Goal: Information Seeking & Learning: Learn about a topic

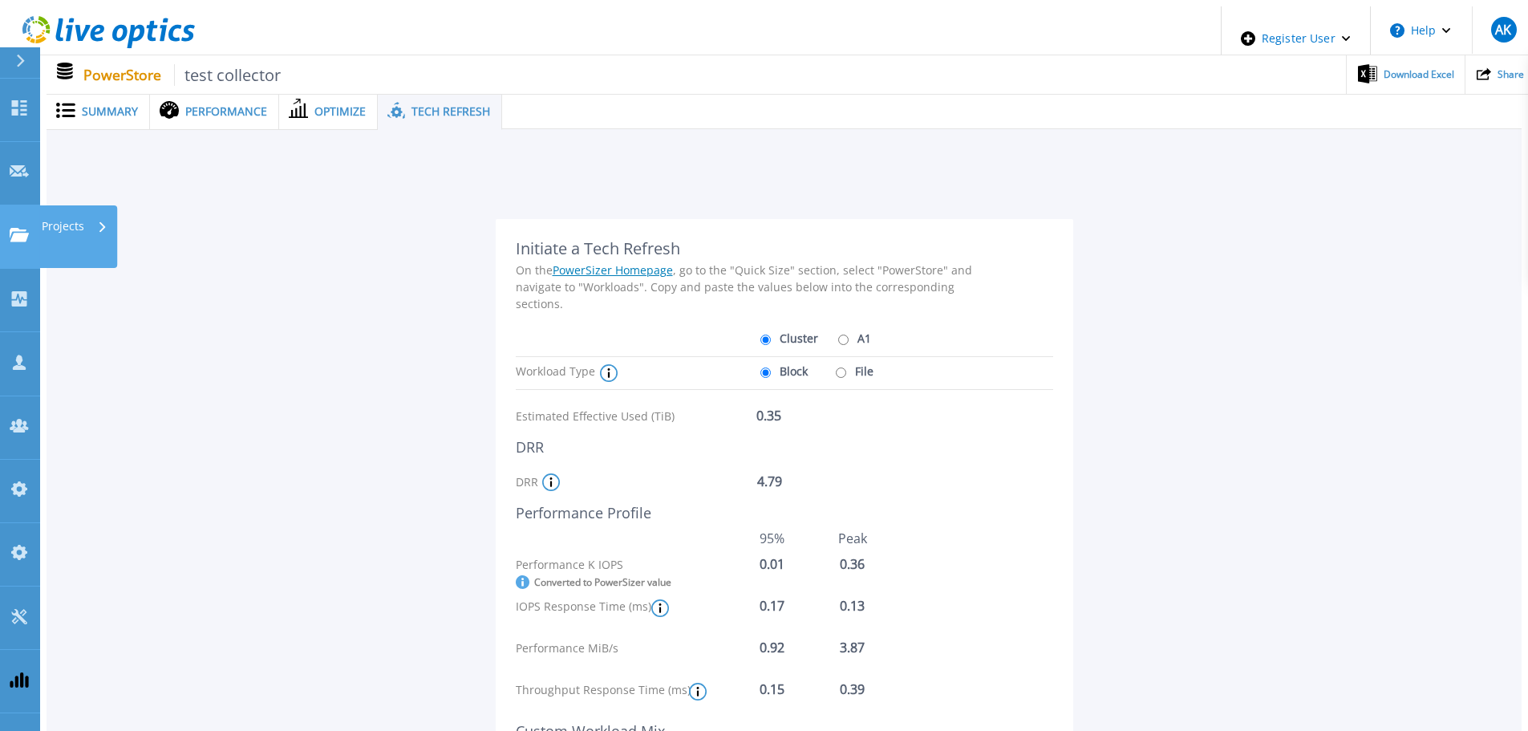
click at [59, 205] on p "Projects" at bounding box center [63, 226] width 43 height 42
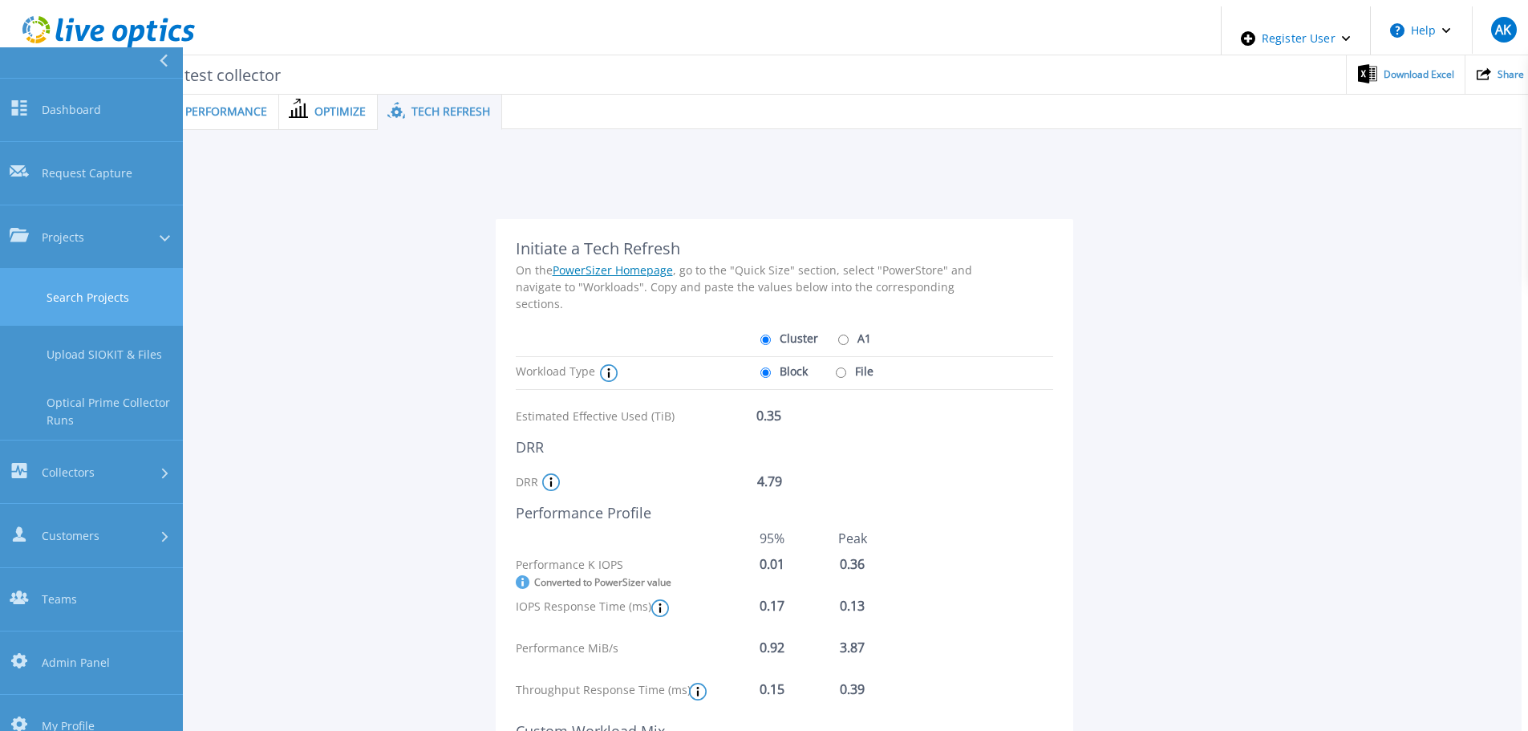
click at [110, 269] on link "Search Projects" at bounding box center [91, 297] width 183 height 57
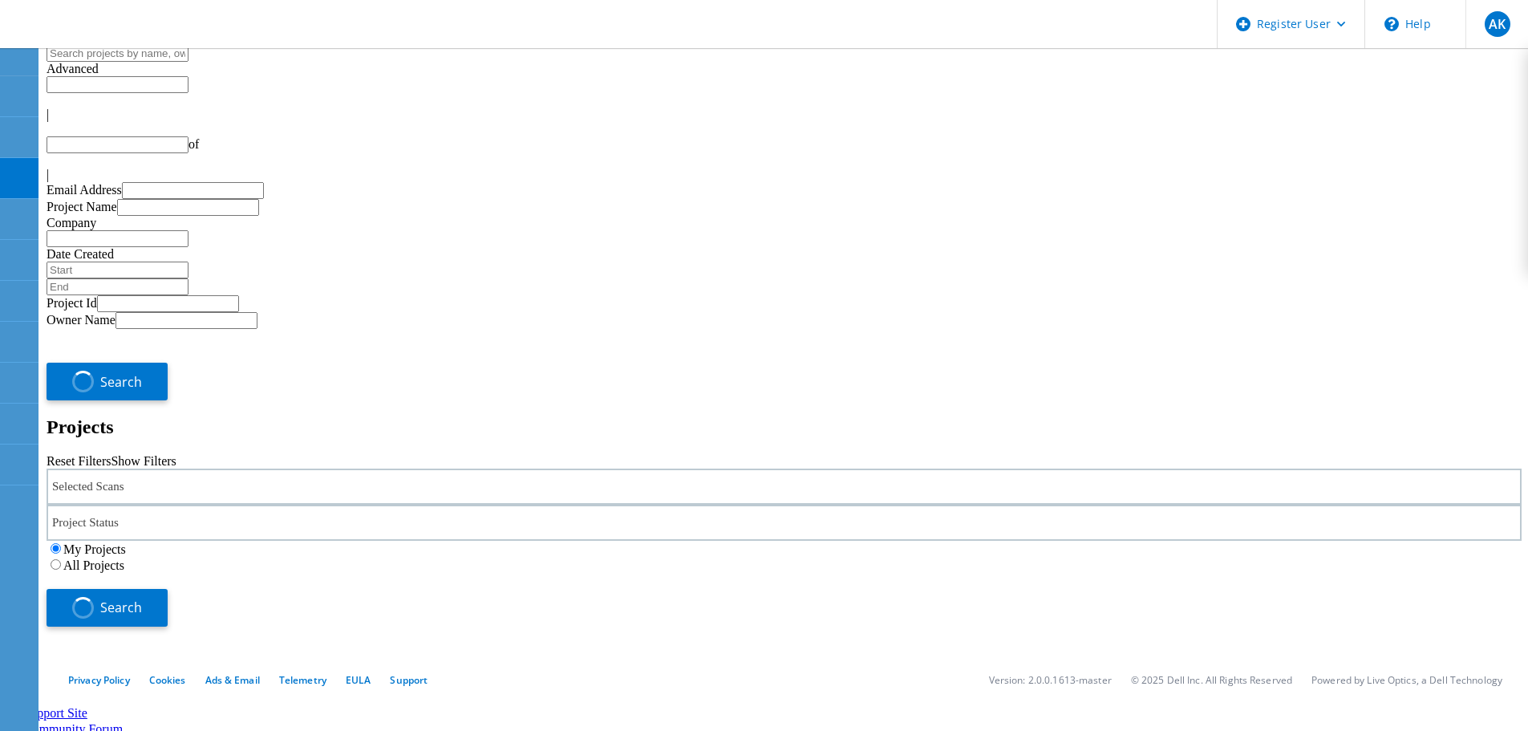
type input "1"
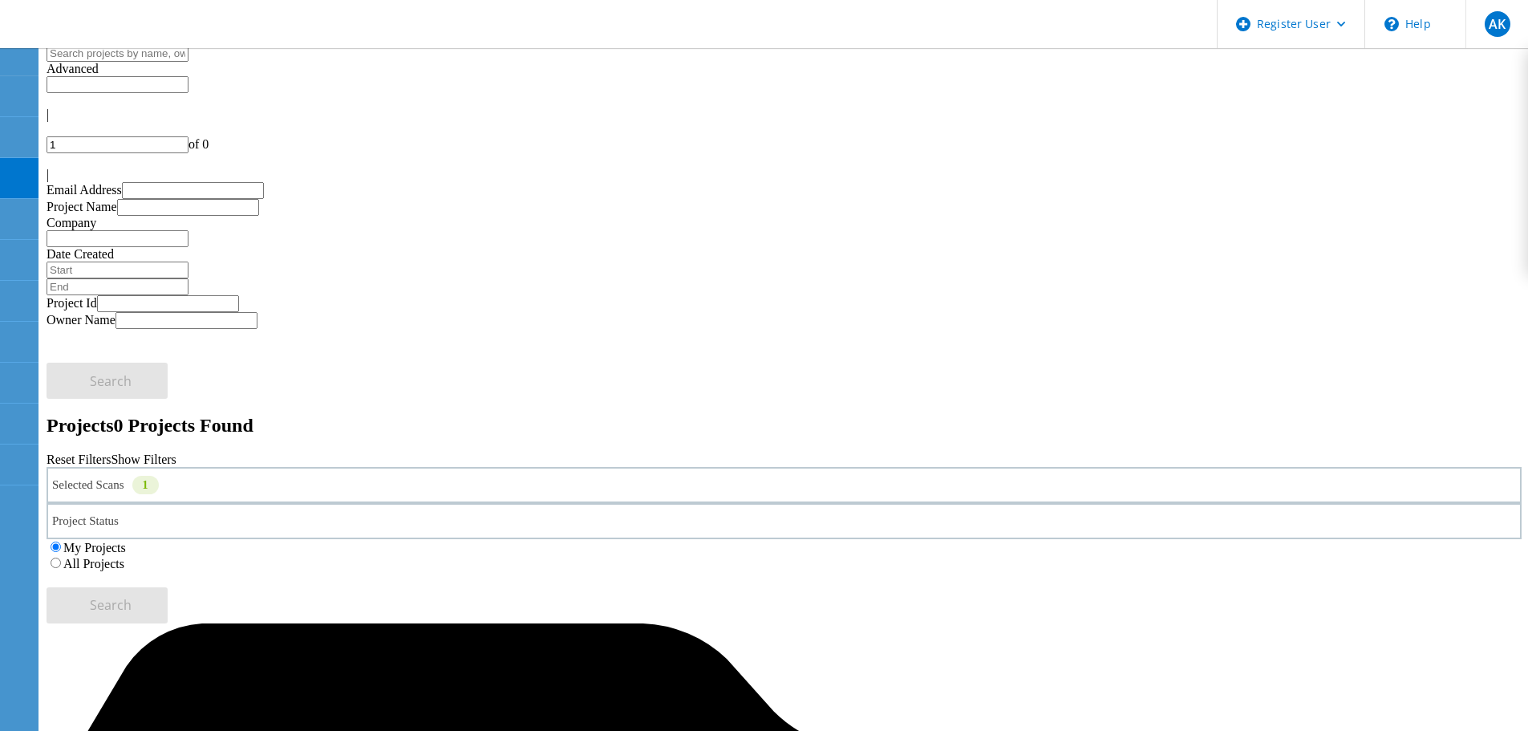
click at [1011, 555] on div "All Projects" at bounding box center [784, 563] width 1475 height 16
click at [124, 557] on label "All Projects" at bounding box center [93, 564] width 61 height 14
click at [61, 557] on input "All Projects" at bounding box center [56, 562] width 10 height 10
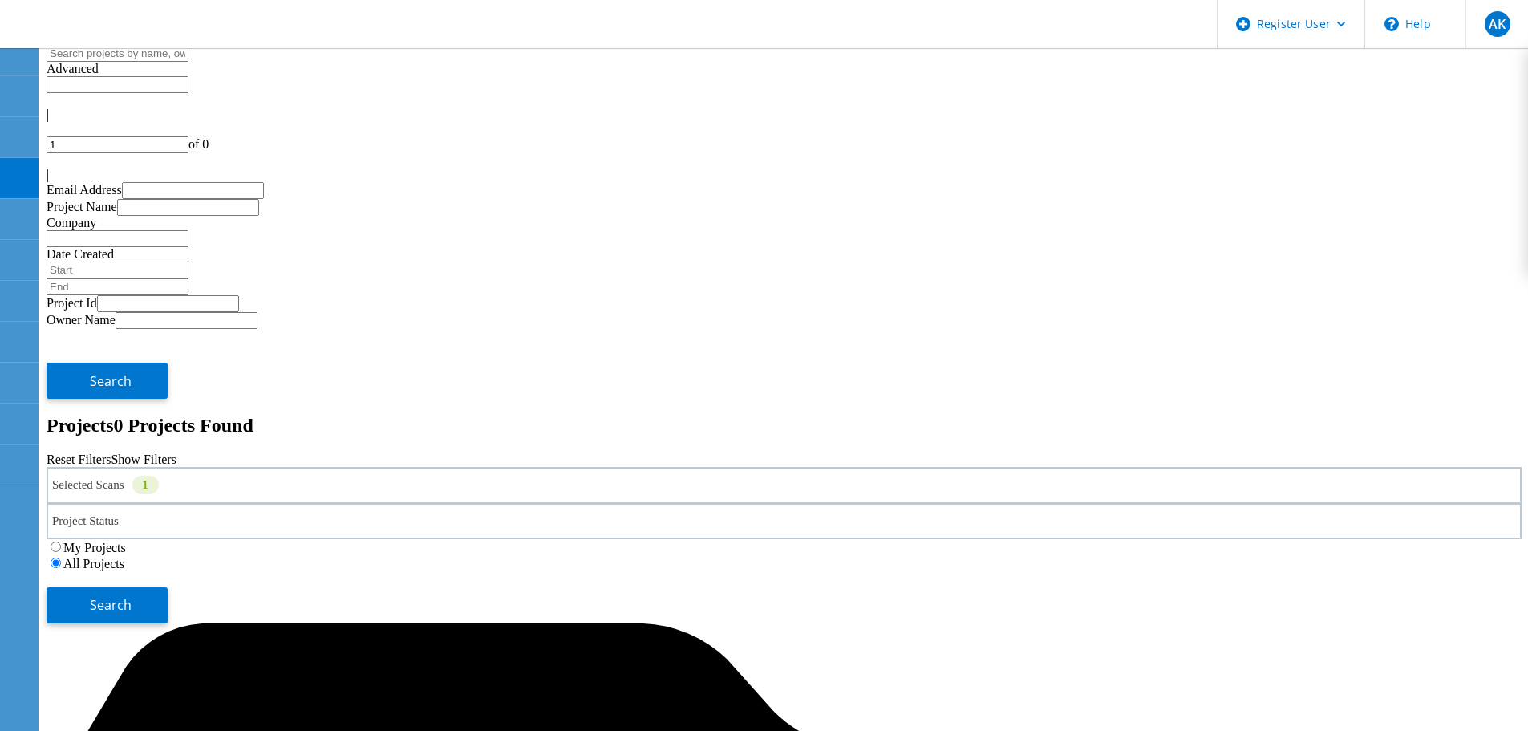
click at [309, 467] on div "Selected Scans 1" at bounding box center [784, 485] width 1475 height 36
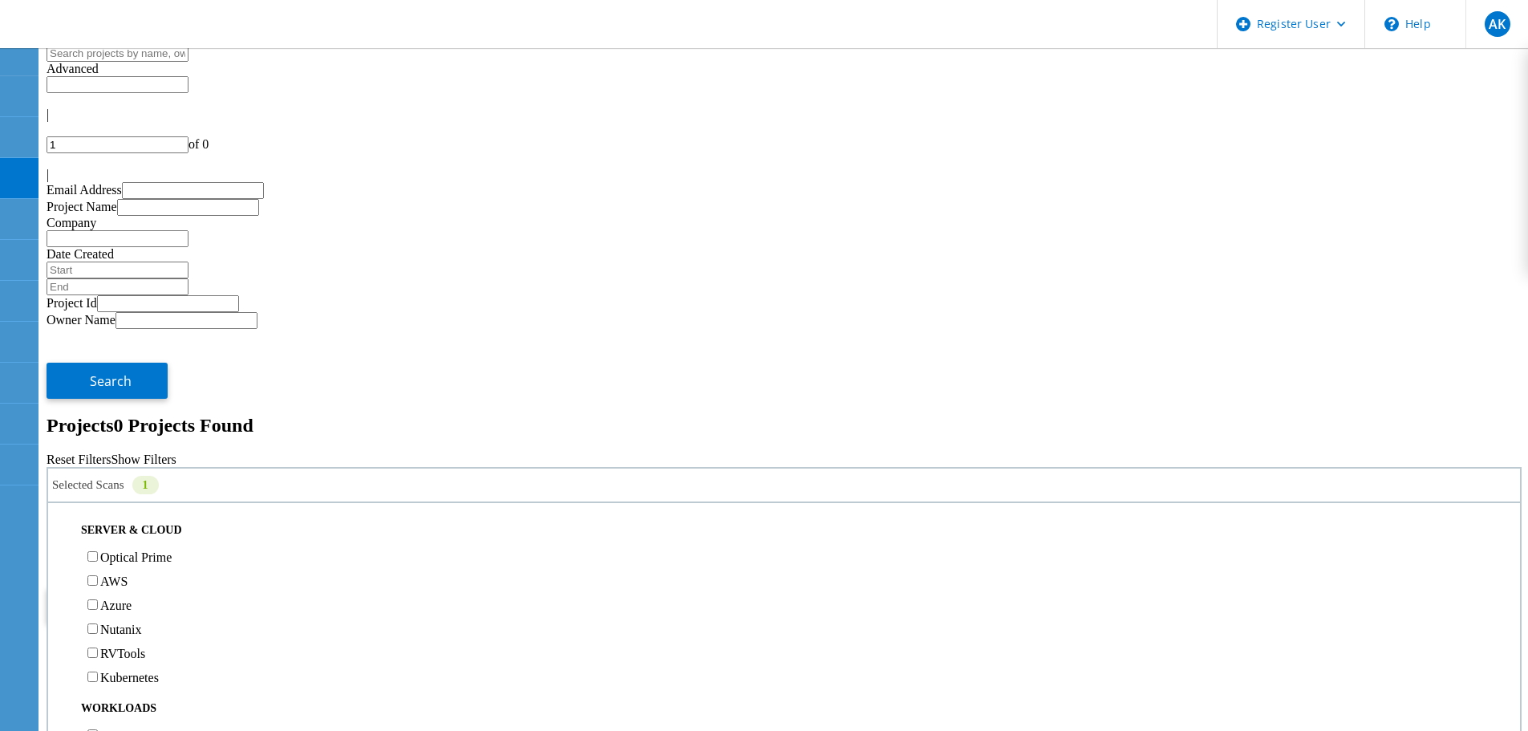
click at [194, 545] on div "Optical Prime" at bounding box center [784, 557] width 1456 height 24
click at [172, 550] on label "Optical Prime" at bounding box center [135, 557] width 71 height 14
click at [98, 551] on input "Optical Prime" at bounding box center [92, 556] width 10 height 10
click at [168, 587] on button "Search" at bounding box center [107, 605] width 121 height 36
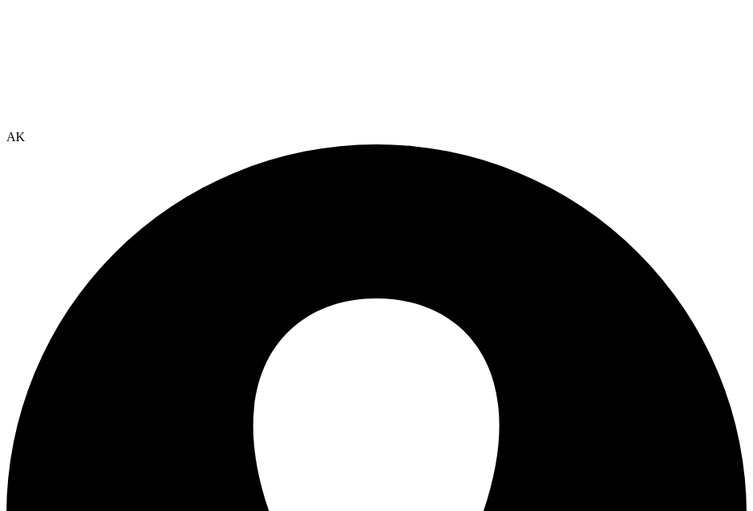
drag, startPoint x: 103, startPoint y: 283, endPoint x: 639, endPoint y: 286, distance: 535.8
drag, startPoint x: 87, startPoint y: 280, endPoint x: 675, endPoint y: 286, distance: 588.0
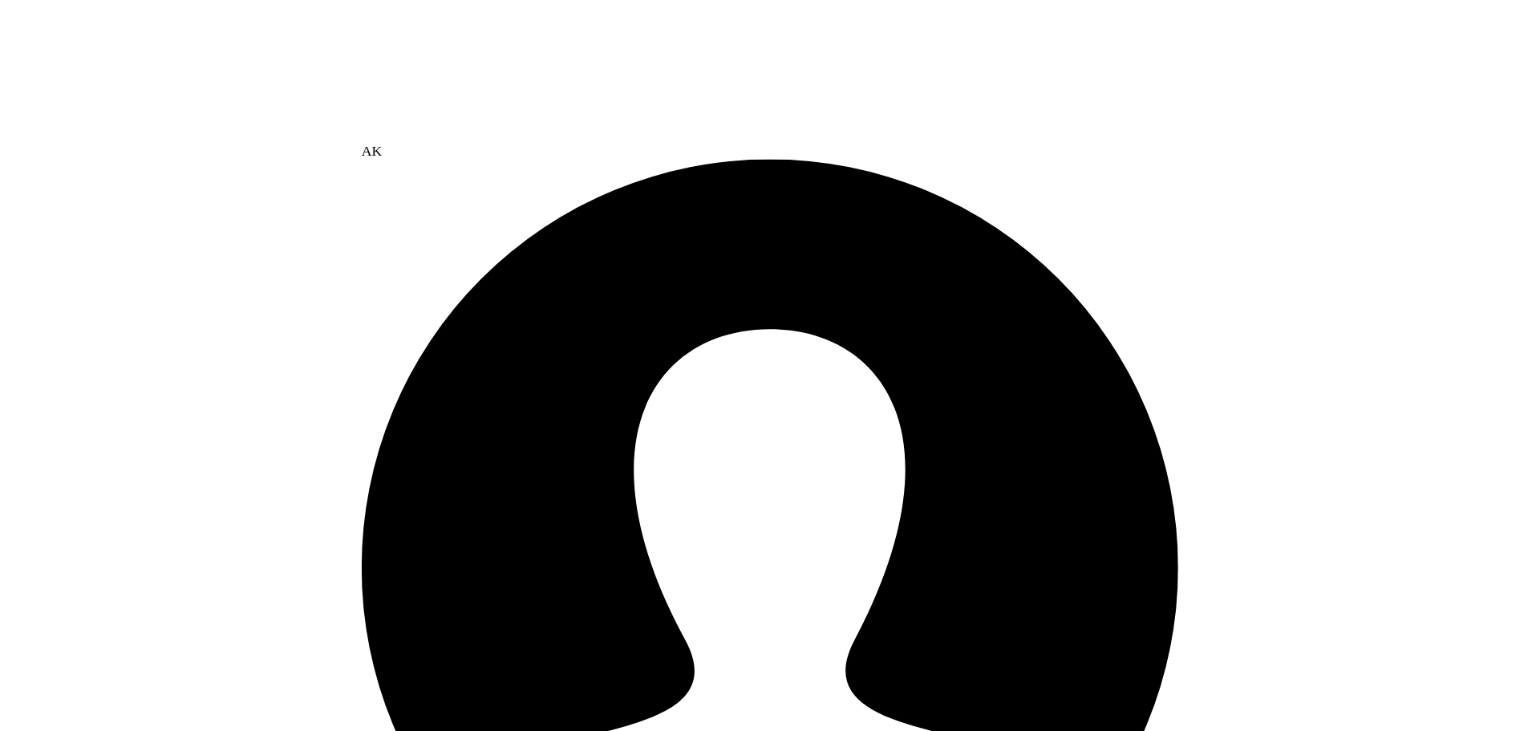
scroll to position [70, 0]
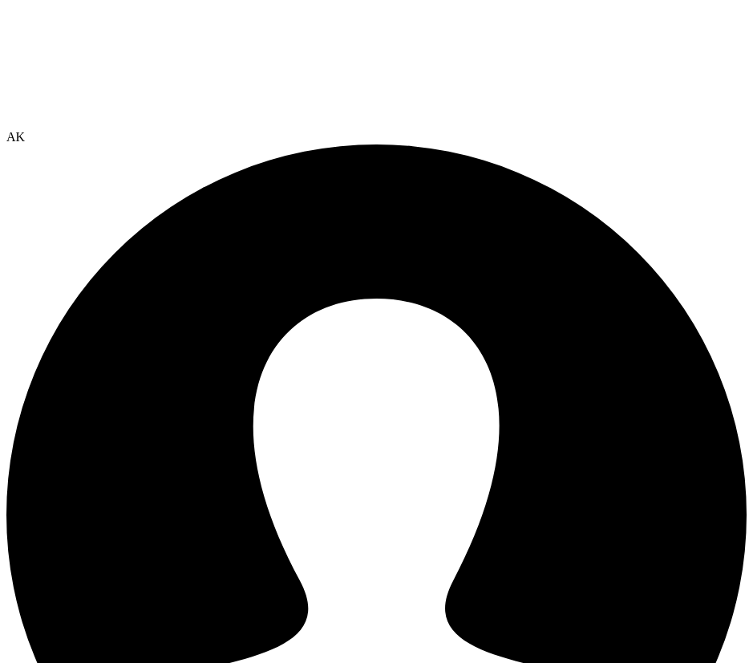
radio input "true"
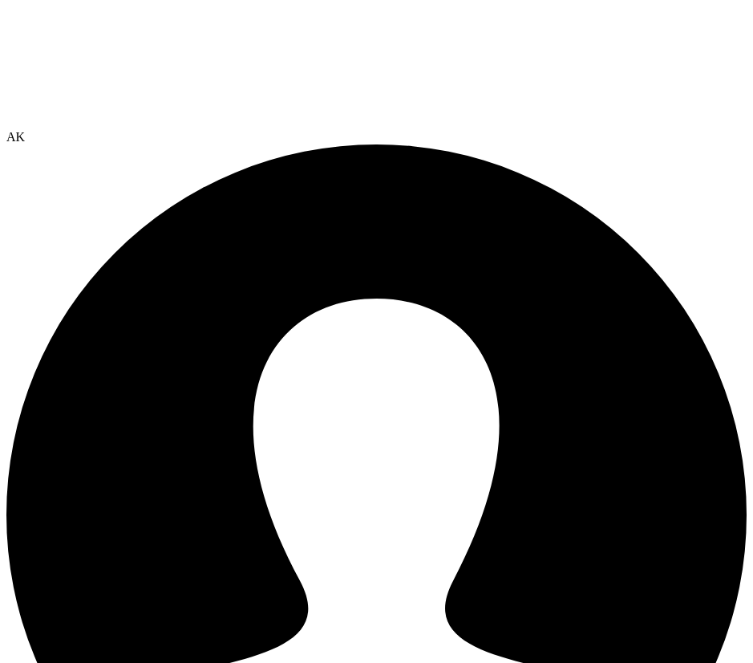
radio input "true"
radio input "false"
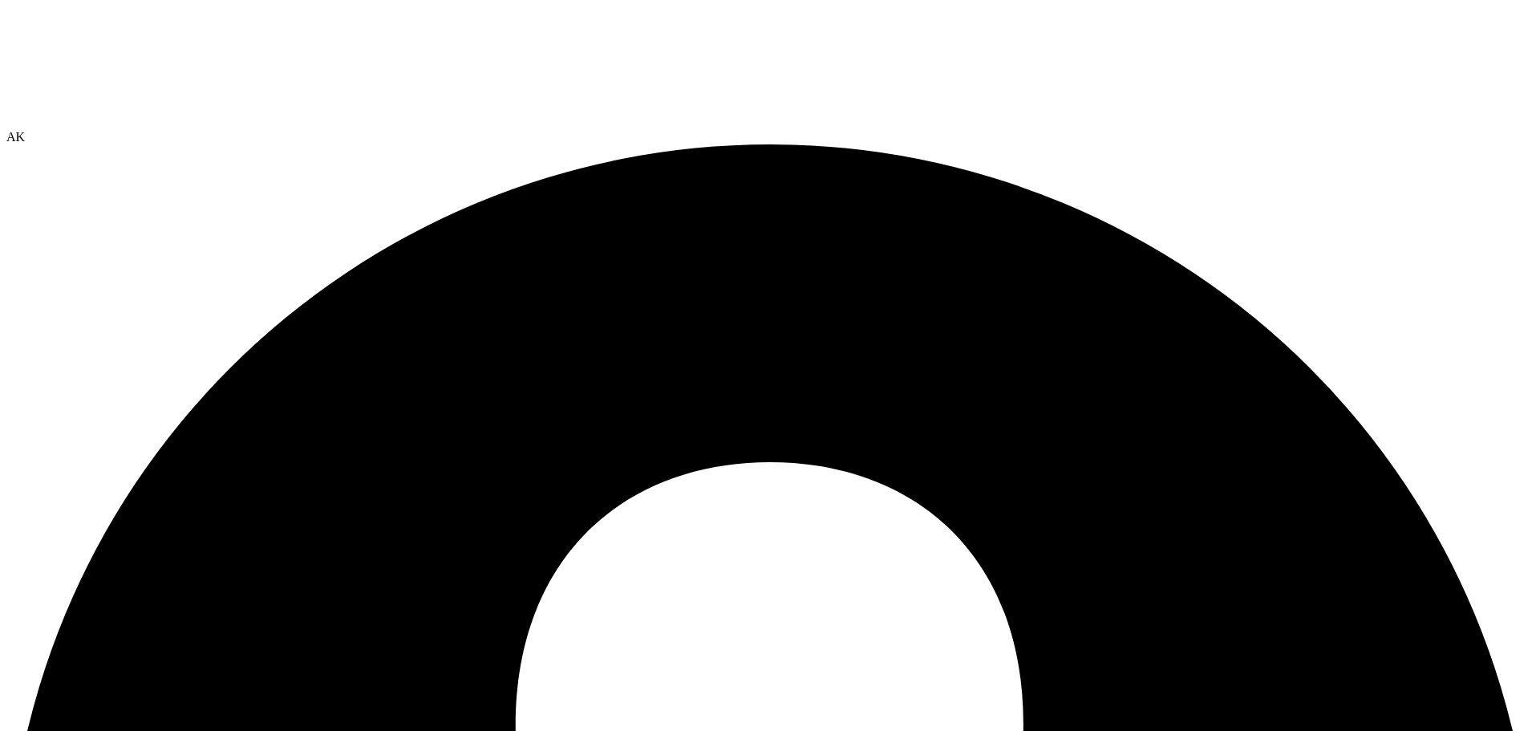
scroll to position [0, 0]
